Goal: Information Seeking & Learning: Learn about a topic

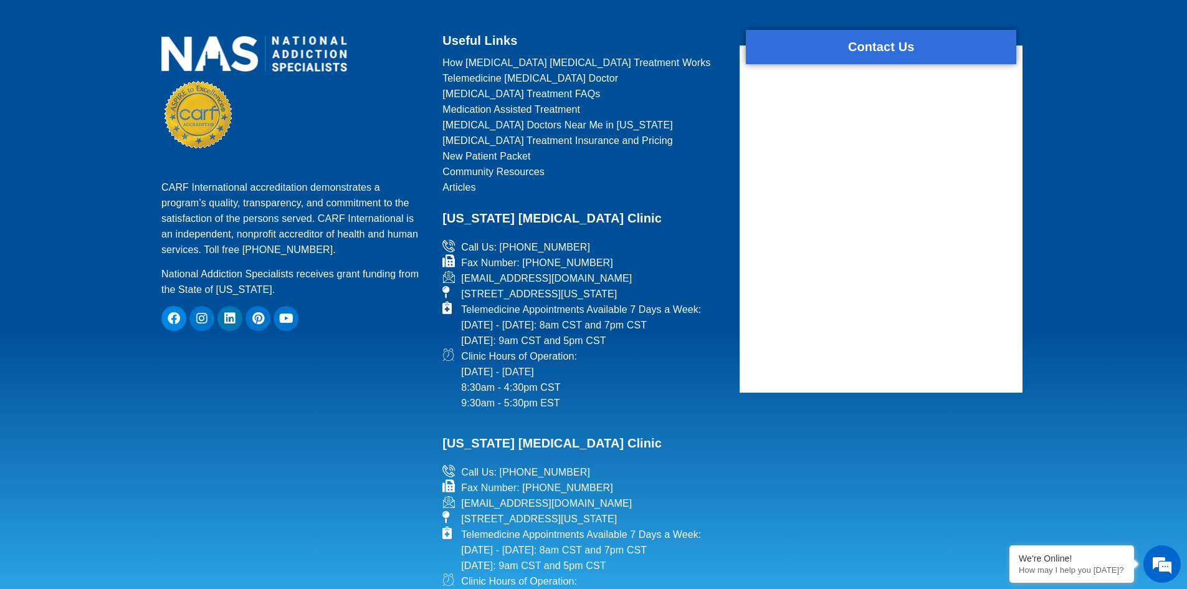
scroll to position [5481, 0]
click at [447, 526] on icon at bounding box center [450, 532] width 16 height 12
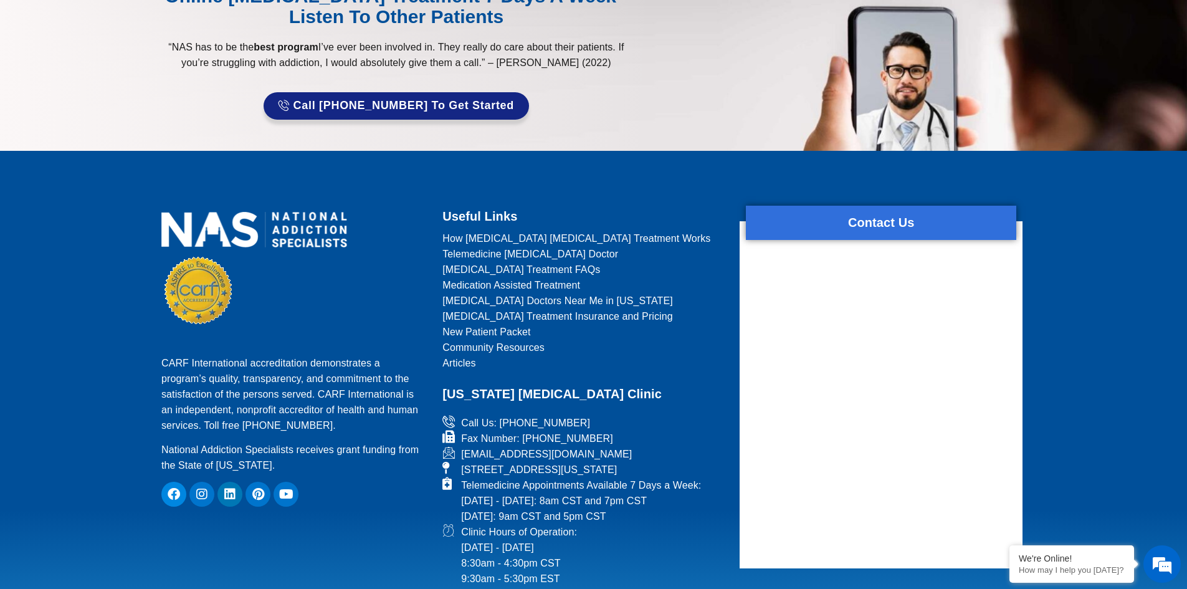
scroll to position [5294, 0]
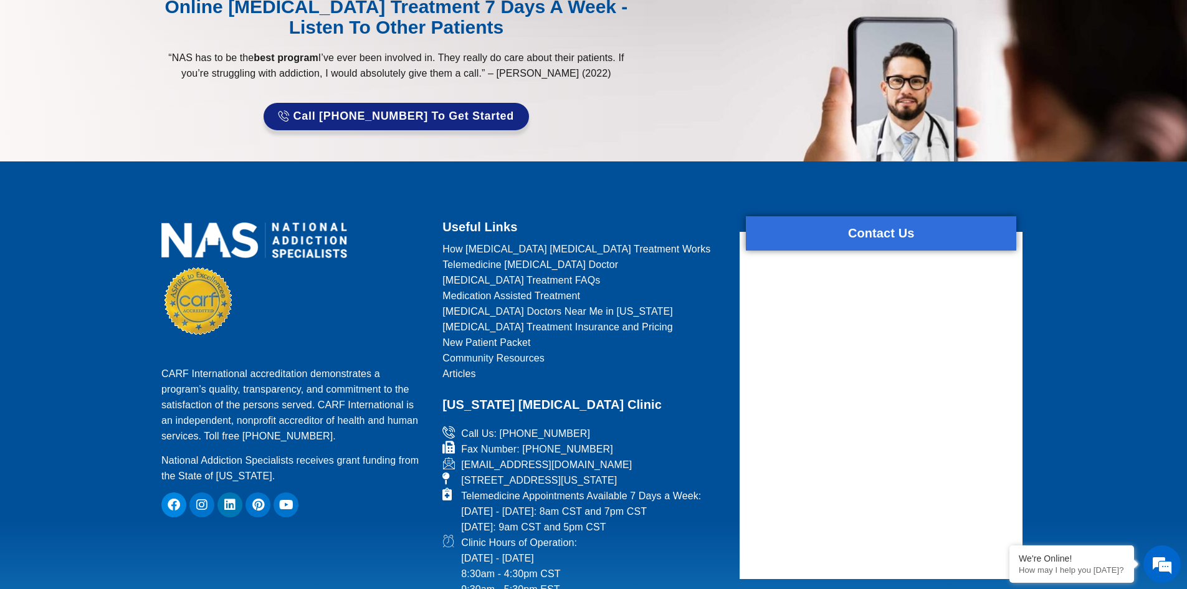
click at [474, 257] on span "Telemedicine [MEDICAL_DATA] Doctor" at bounding box center [530, 265] width 176 height 16
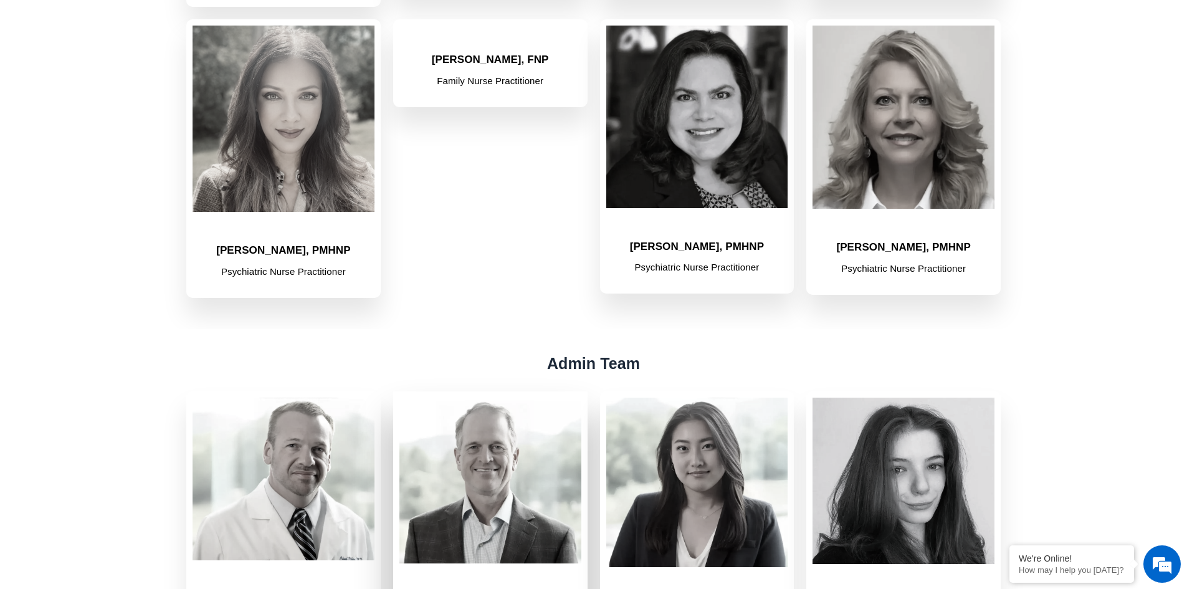
scroll to position [872, 0]
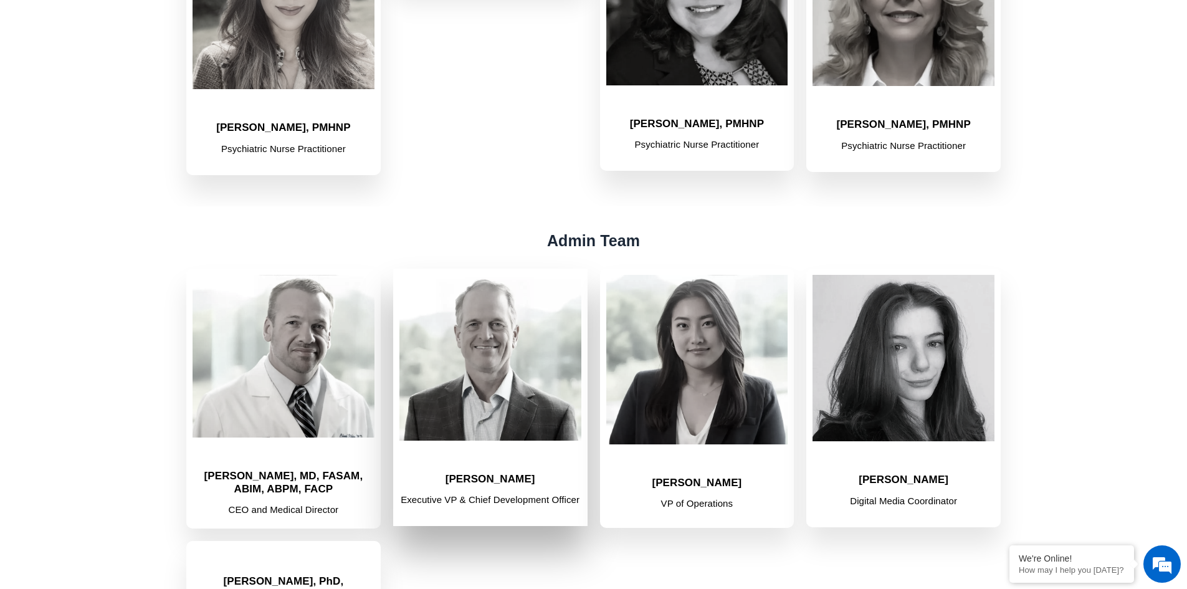
click at [490, 473] on h2 "[PERSON_NAME]" at bounding box center [490, 479] width 182 height 12
click at [483, 389] on img at bounding box center [490, 358] width 182 height 166
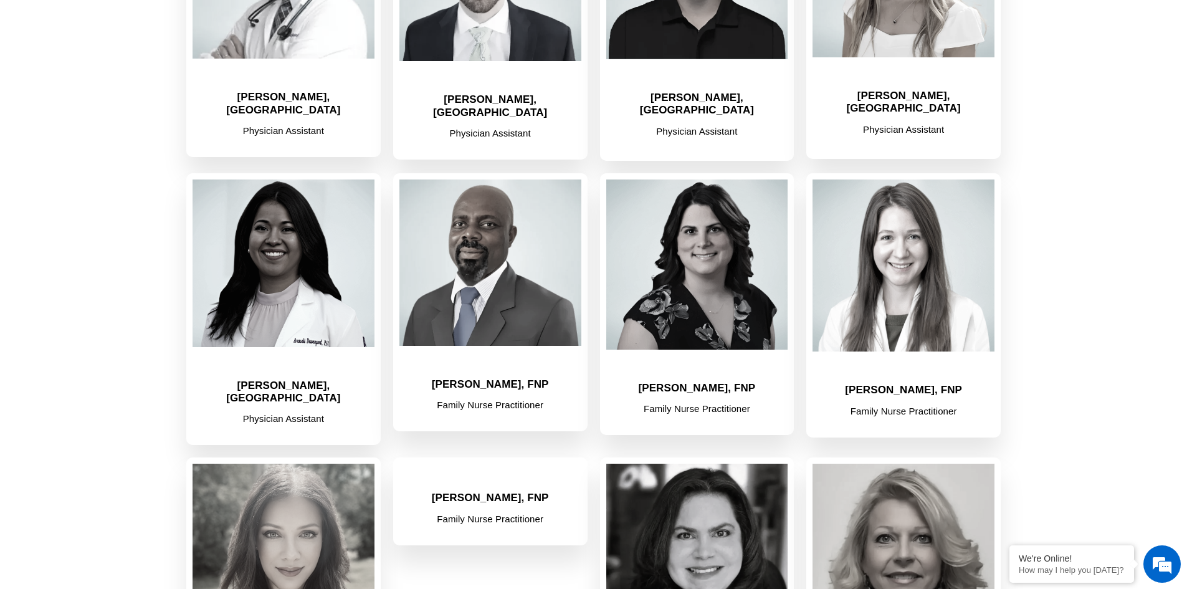
scroll to position [0, 0]
